Goal: Task Accomplishment & Management: Manage account settings

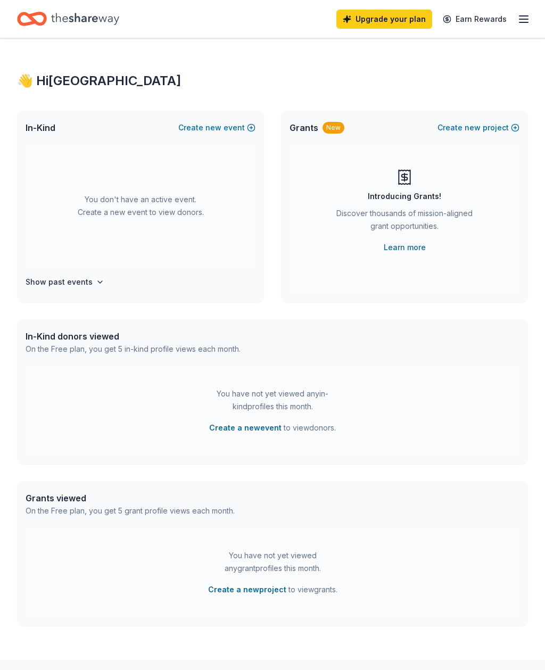
click at [519, 21] on icon "button" at bounding box center [523, 19] width 13 height 13
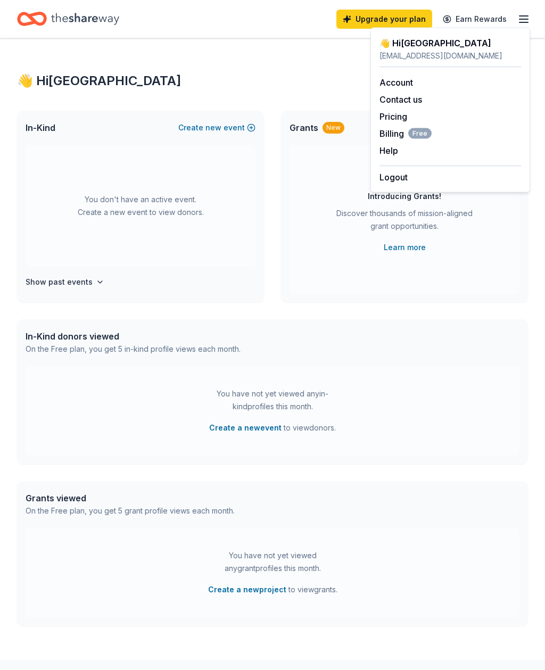
click at [403, 132] on span "Billing Free" at bounding box center [405, 133] width 52 height 13
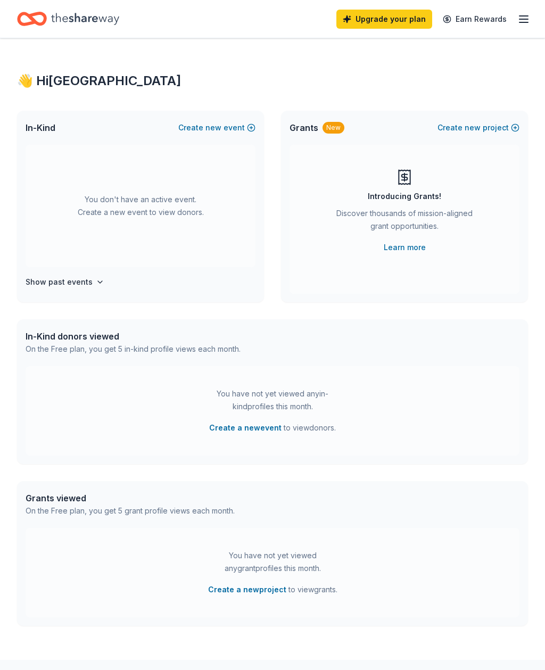
click at [526, 18] on icon "button" at bounding box center [523, 19] width 13 height 13
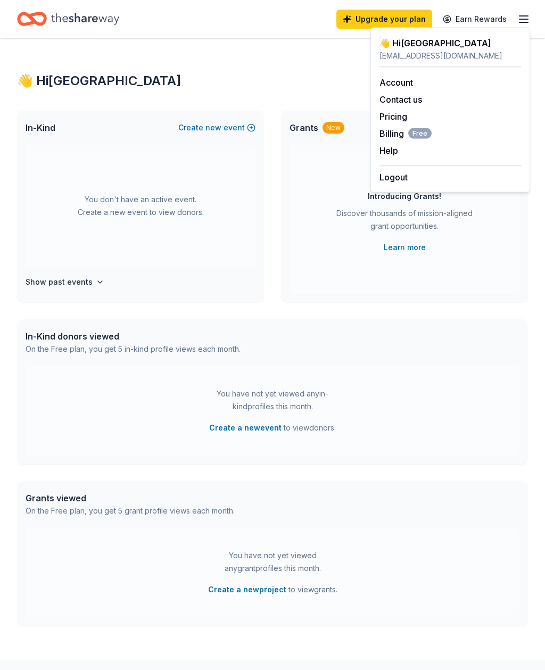
click at [403, 177] on button "Logout" at bounding box center [393, 177] width 28 height 13
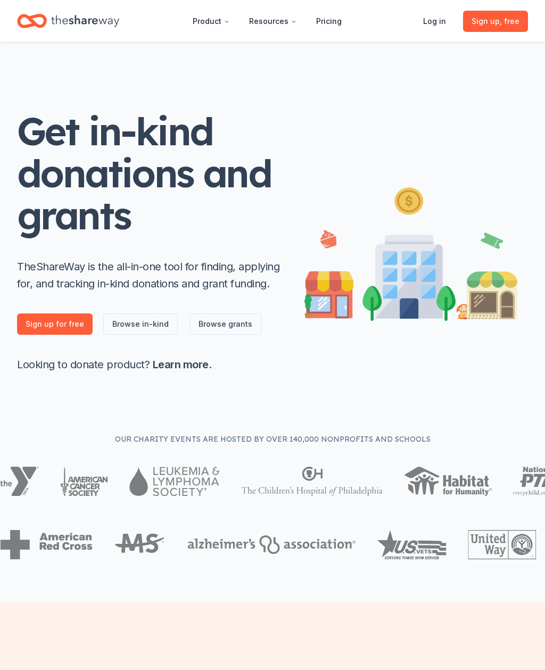
click at [439, 19] on link "Log in" at bounding box center [434, 21] width 40 height 21
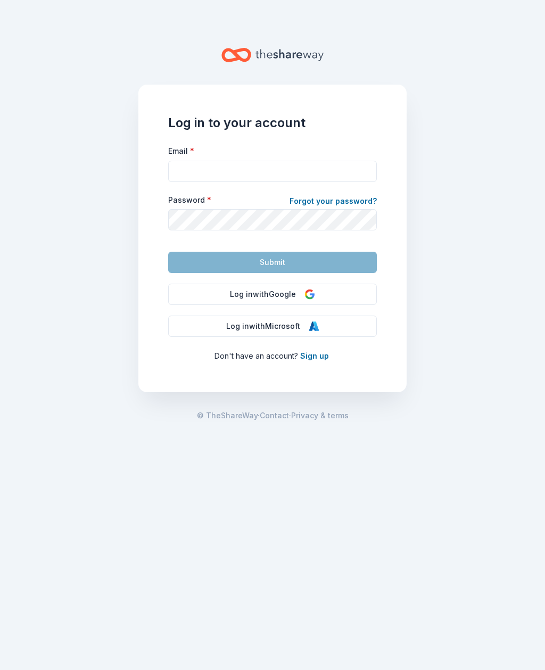
click at [312, 297] on img at bounding box center [309, 294] width 11 height 11
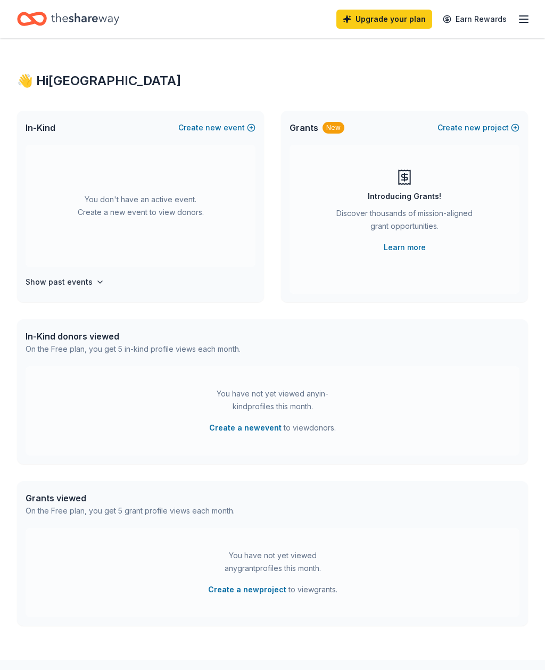
click at [511, 22] on link "Earn Rewards" at bounding box center [474, 19] width 77 height 19
click at [522, 17] on icon "button" at bounding box center [523, 19] width 13 height 13
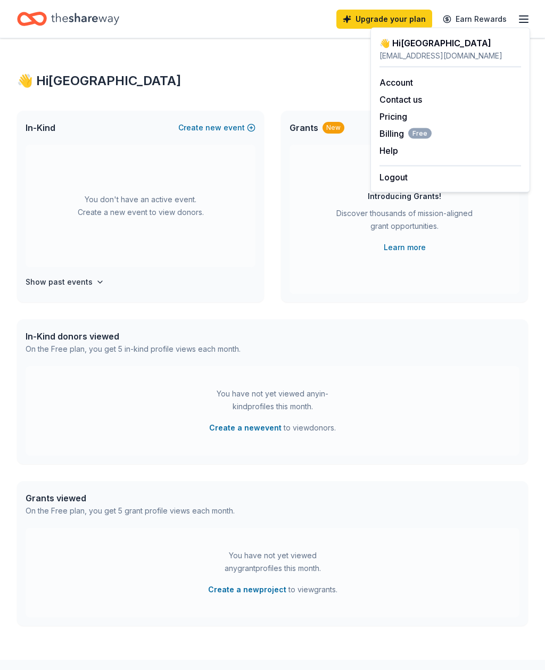
click at [420, 131] on span "Free" at bounding box center [419, 133] width 23 height 11
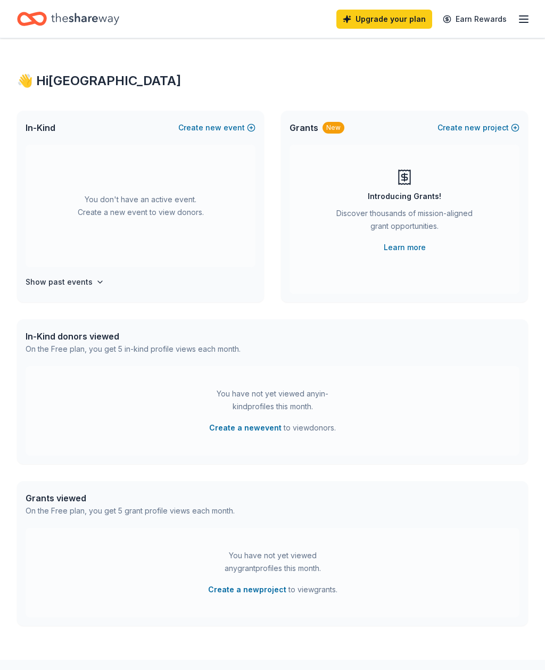
click at [520, 18] on icon "button" at bounding box center [523, 19] width 13 height 13
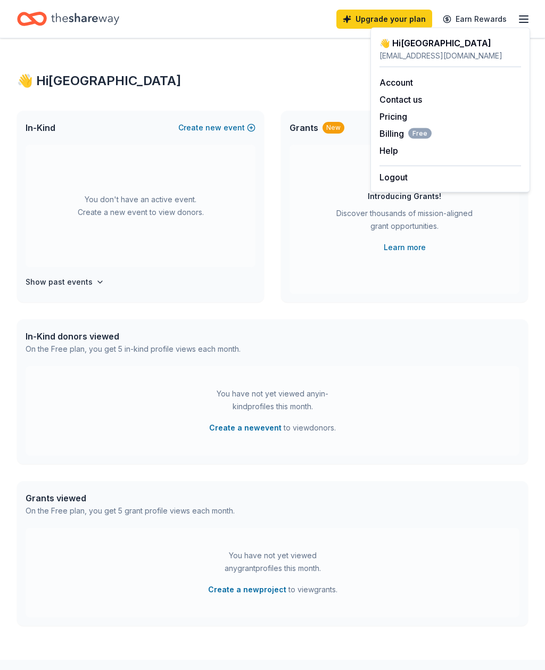
click at [407, 172] on button "Logout" at bounding box center [393, 177] width 28 height 13
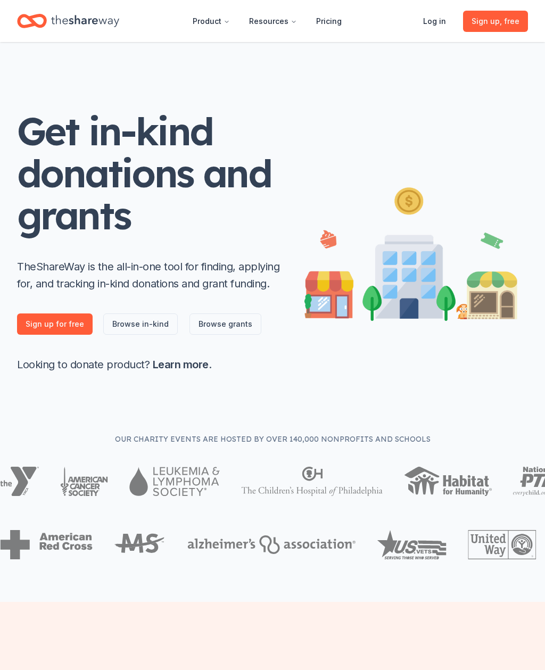
click at [434, 21] on link "Log in" at bounding box center [434, 21] width 40 height 21
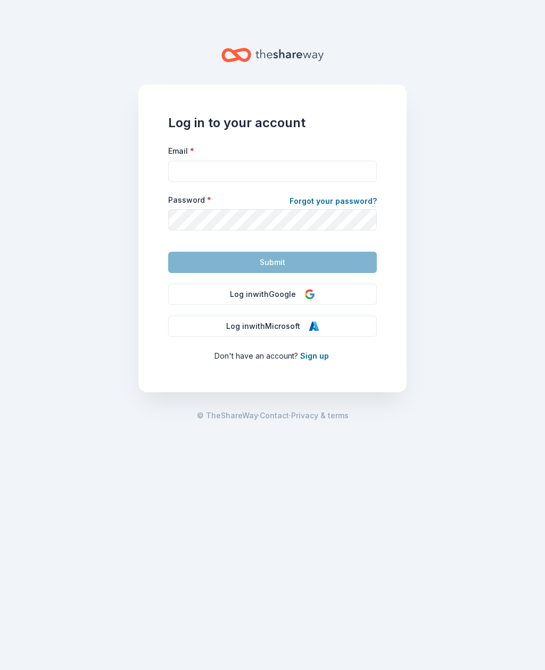
click at [308, 323] on img at bounding box center [313, 326] width 11 height 11
